Goal: Information Seeking & Learning: Learn about a topic

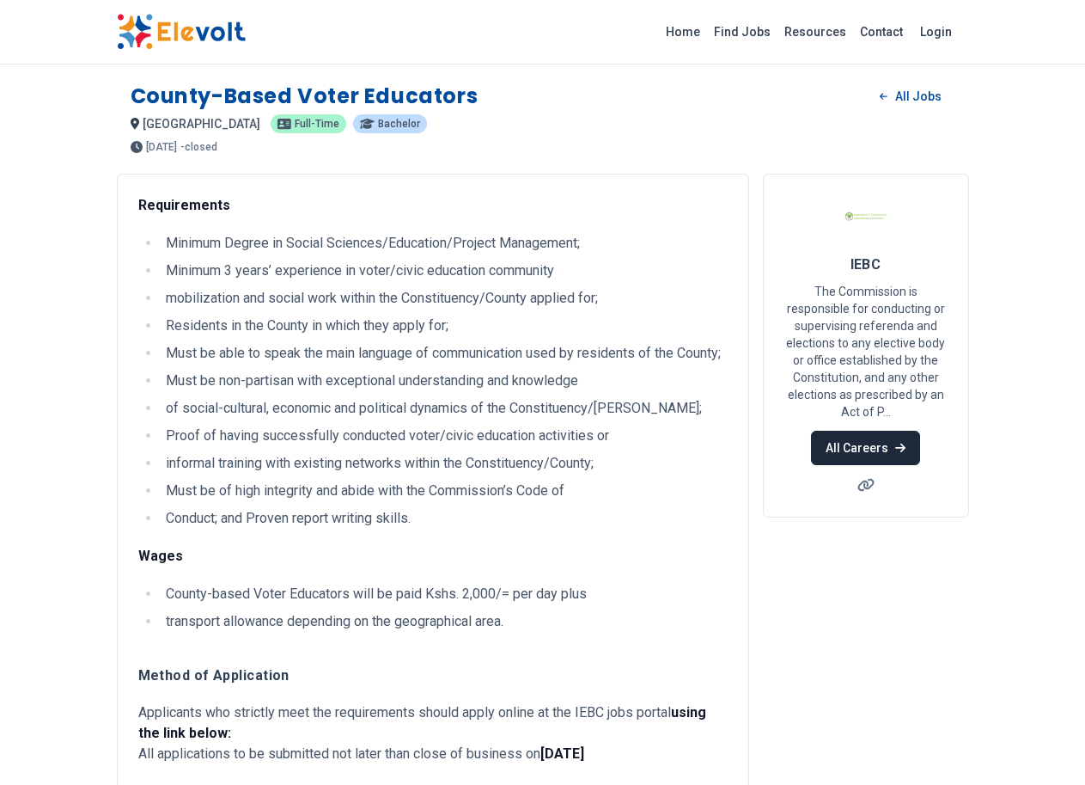
click at [920, 431] on link "All Careers" at bounding box center [865, 448] width 109 height 34
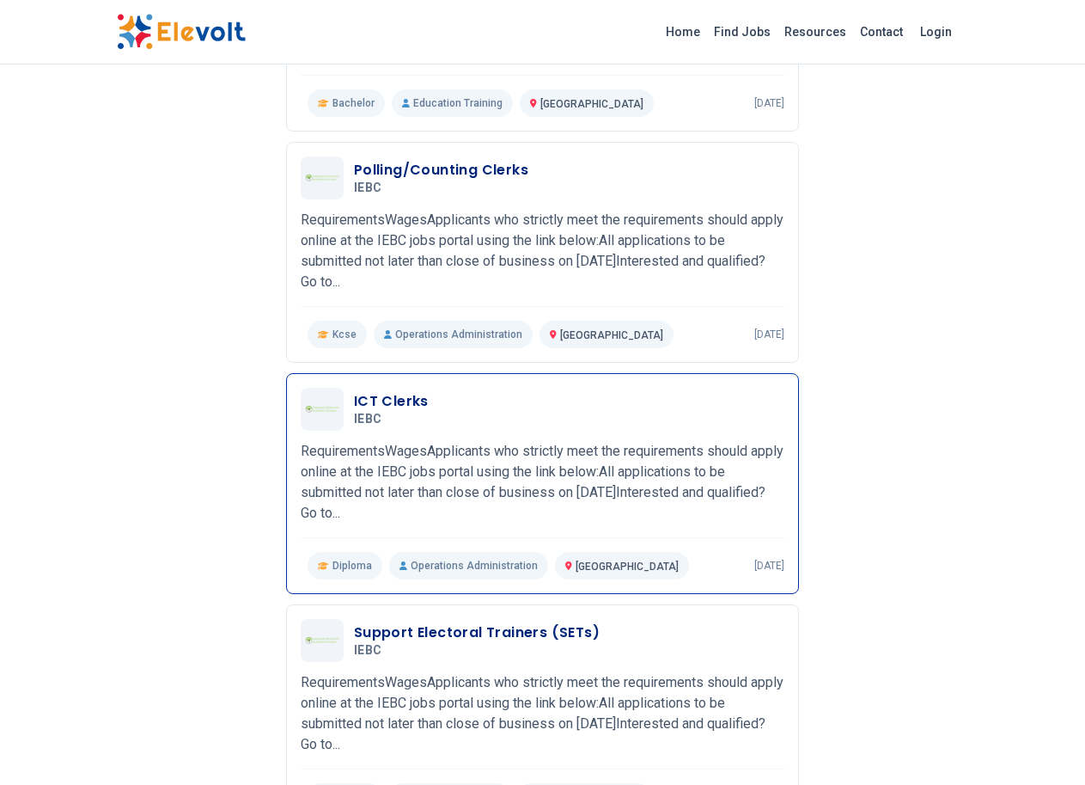
scroll to position [859, 0]
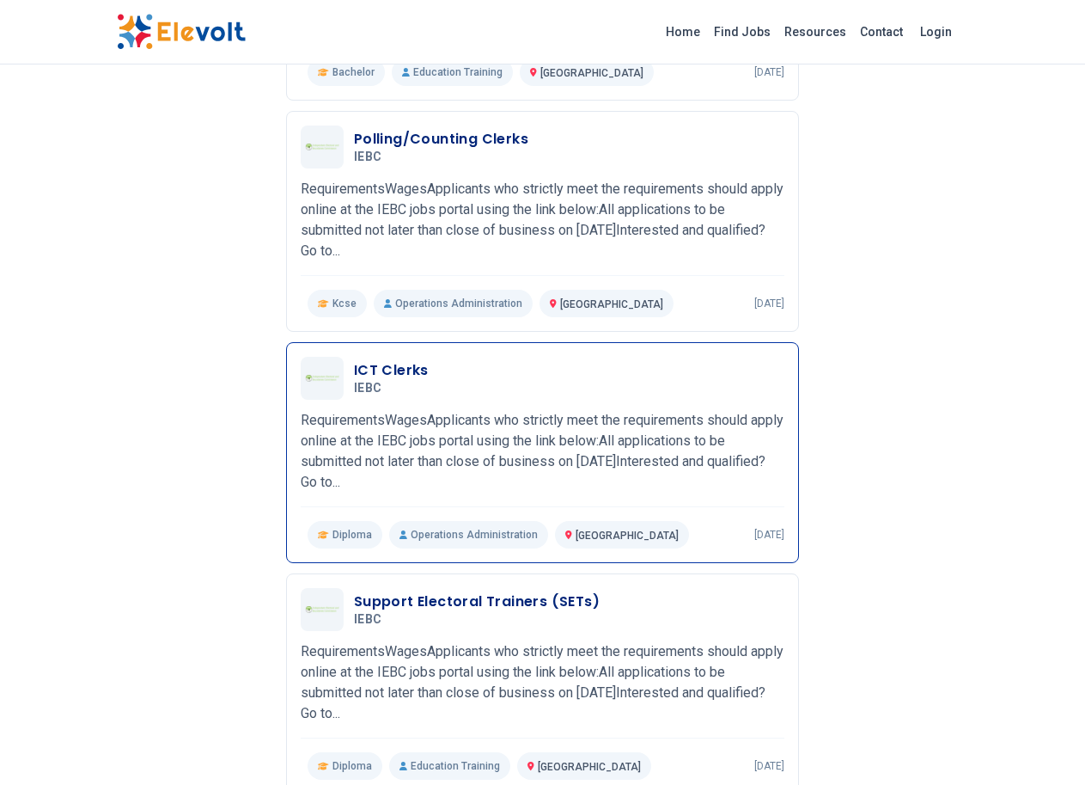
click at [333, 528] on span "Diploma" at bounding box center [353, 535] width 40 height 14
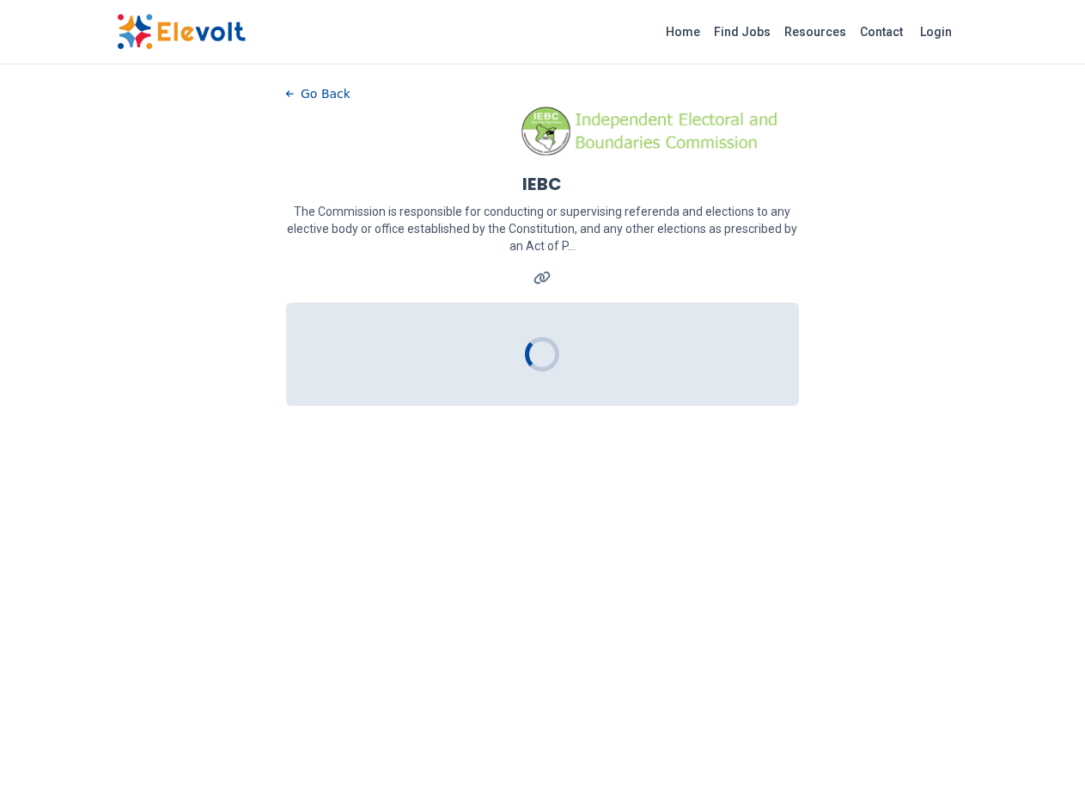
scroll to position [0, 0]
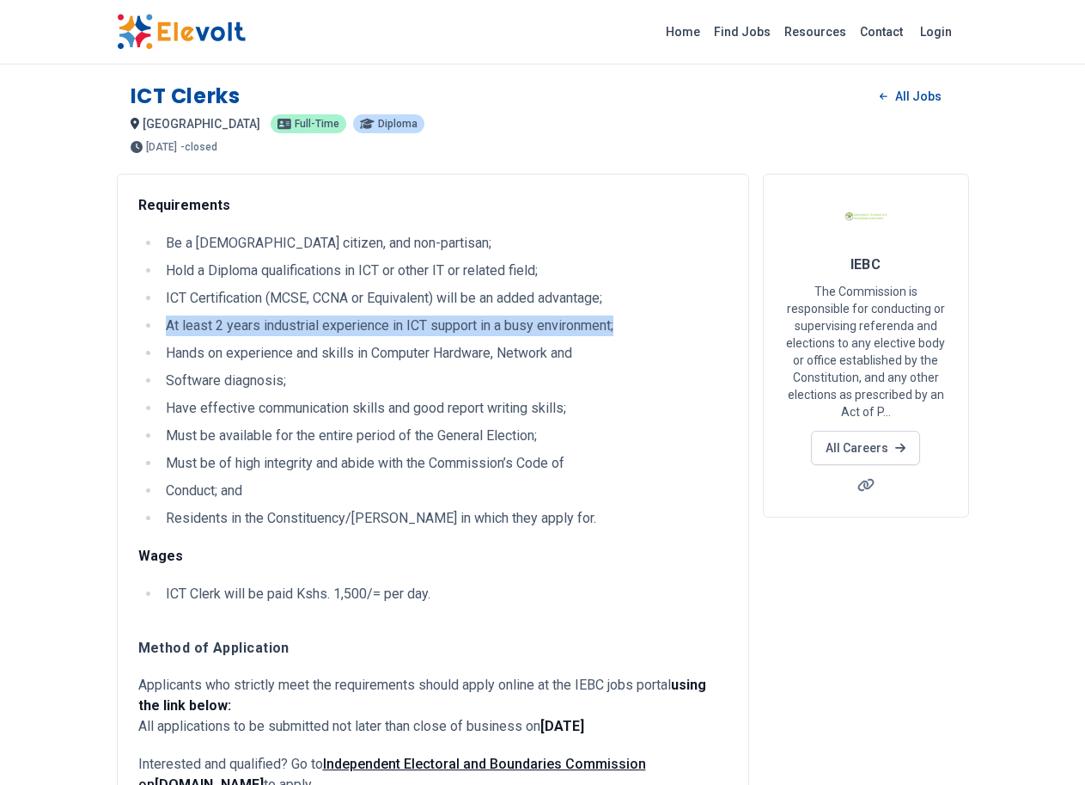
drag, startPoint x: 65, startPoint y: 326, endPoint x: 554, endPoint y: 333, distance: 489.0
click at [554, 333] on li "At least 2 years industrial experience in ICT support in a busy environment;" at bounding box center [444, 325] width 567 height 21
click at [571, 327] on li "At least 2 years industrial experience in ICT support in a busy environment;" at bounding box center [444, 325] width 567 height 21
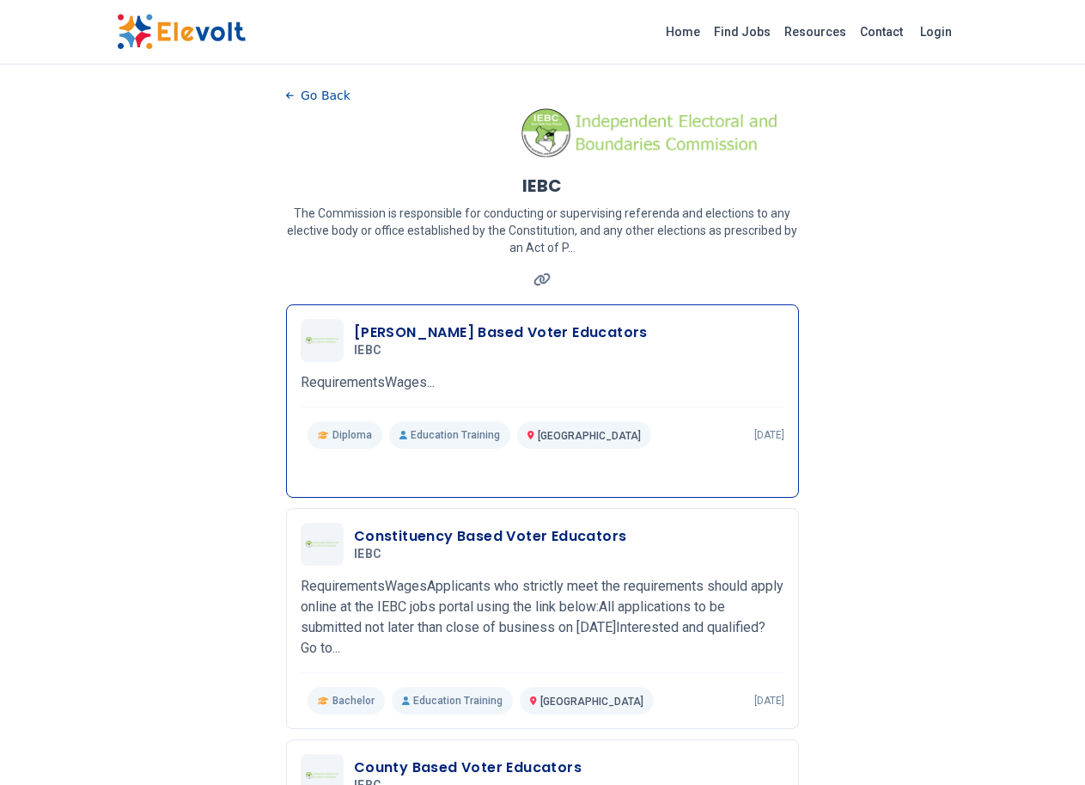
click at [423, 352] on div "Ward Based Voter Educators IEBC 04/25/2022 05/25/2022 Nairobi City KE Requireme…" at bounding box center [543, 384] width 484 height 130
